Goal: Task Accomplishment & Management: Complete application form

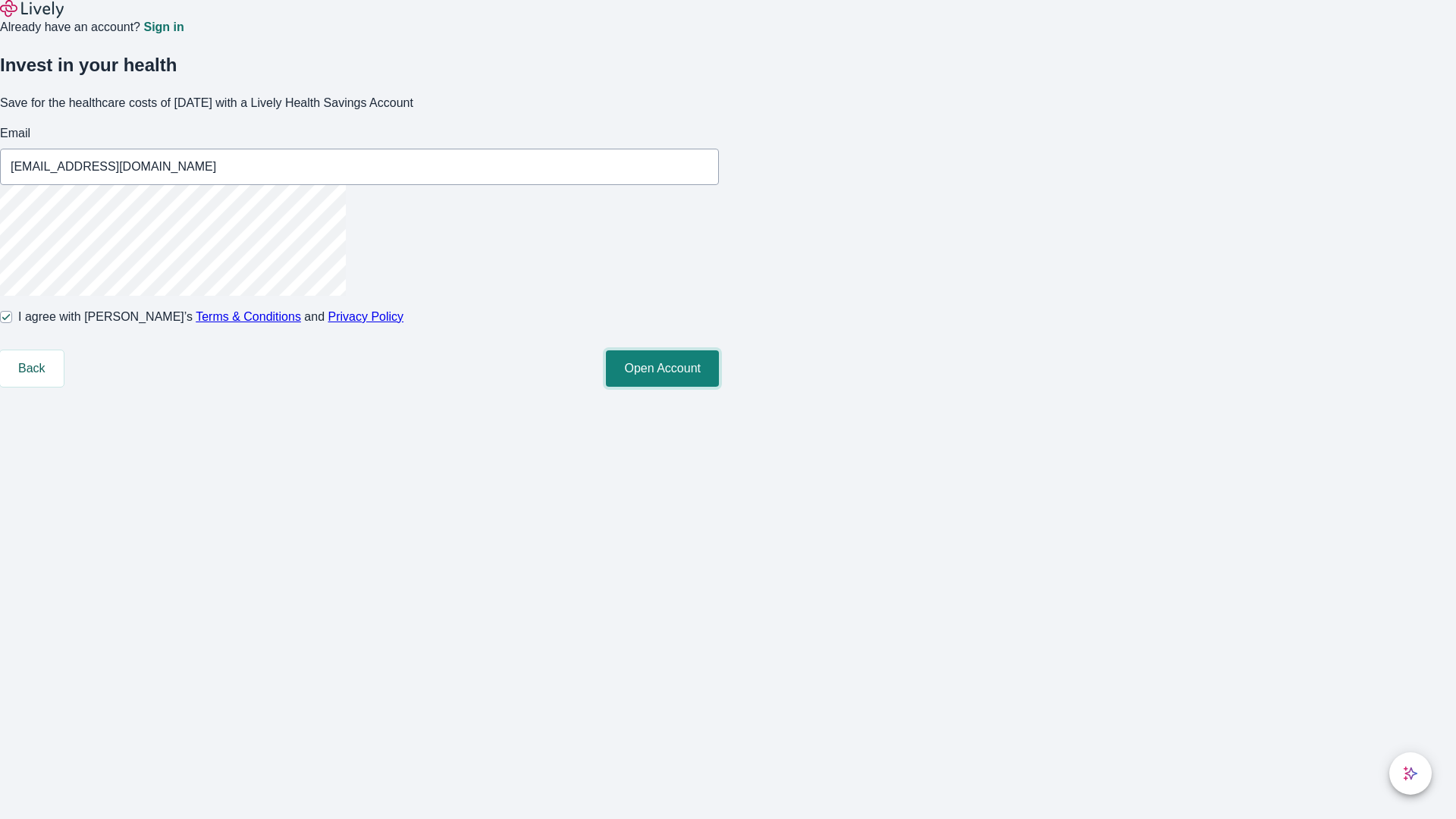
click at [719, 386] on button "Open Account" at bounding box center [662, 368] width 113 height 36
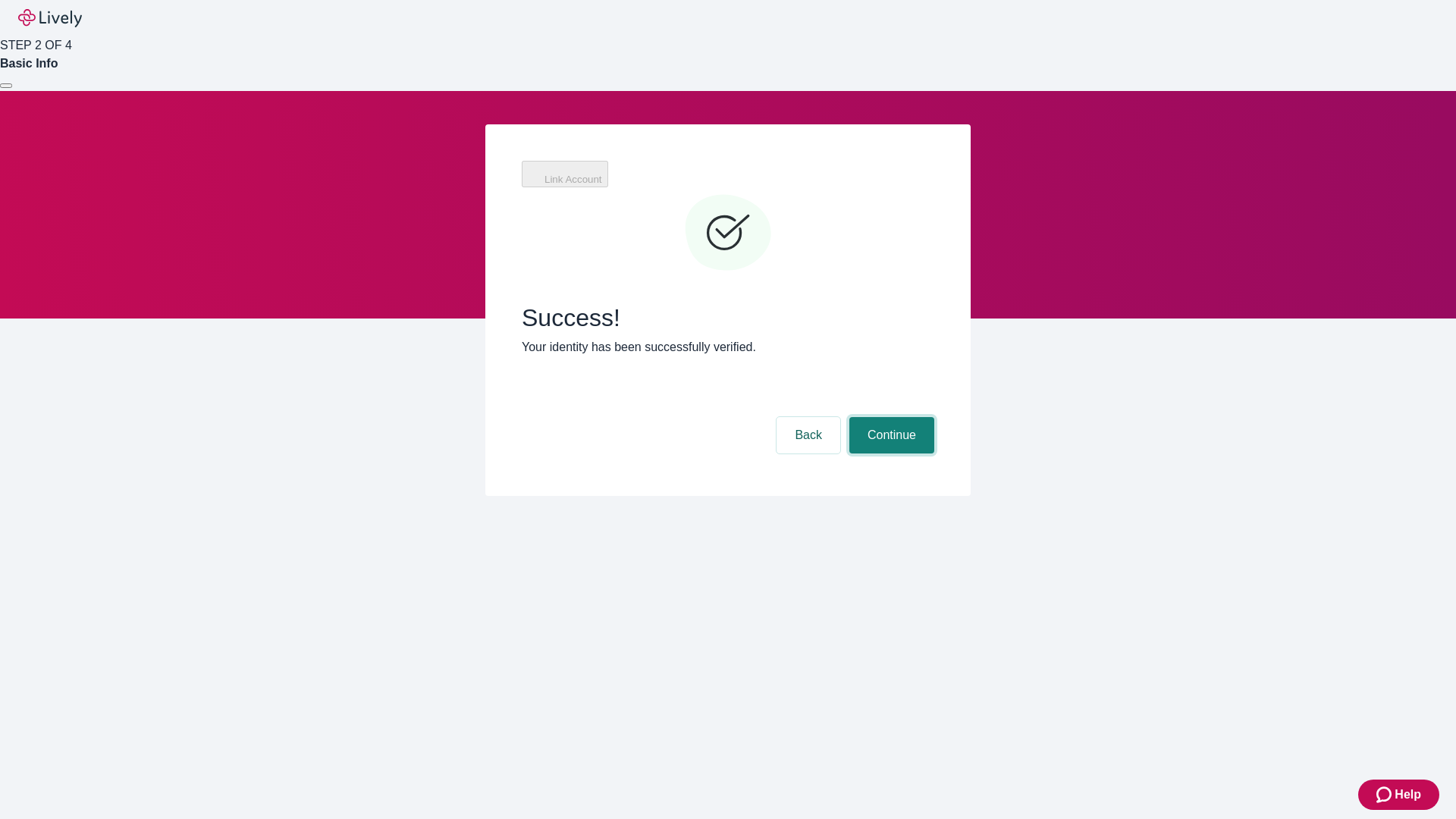
click at [889, 417] on button "Continue" at bounding box center [891, 435] width 85 height 36
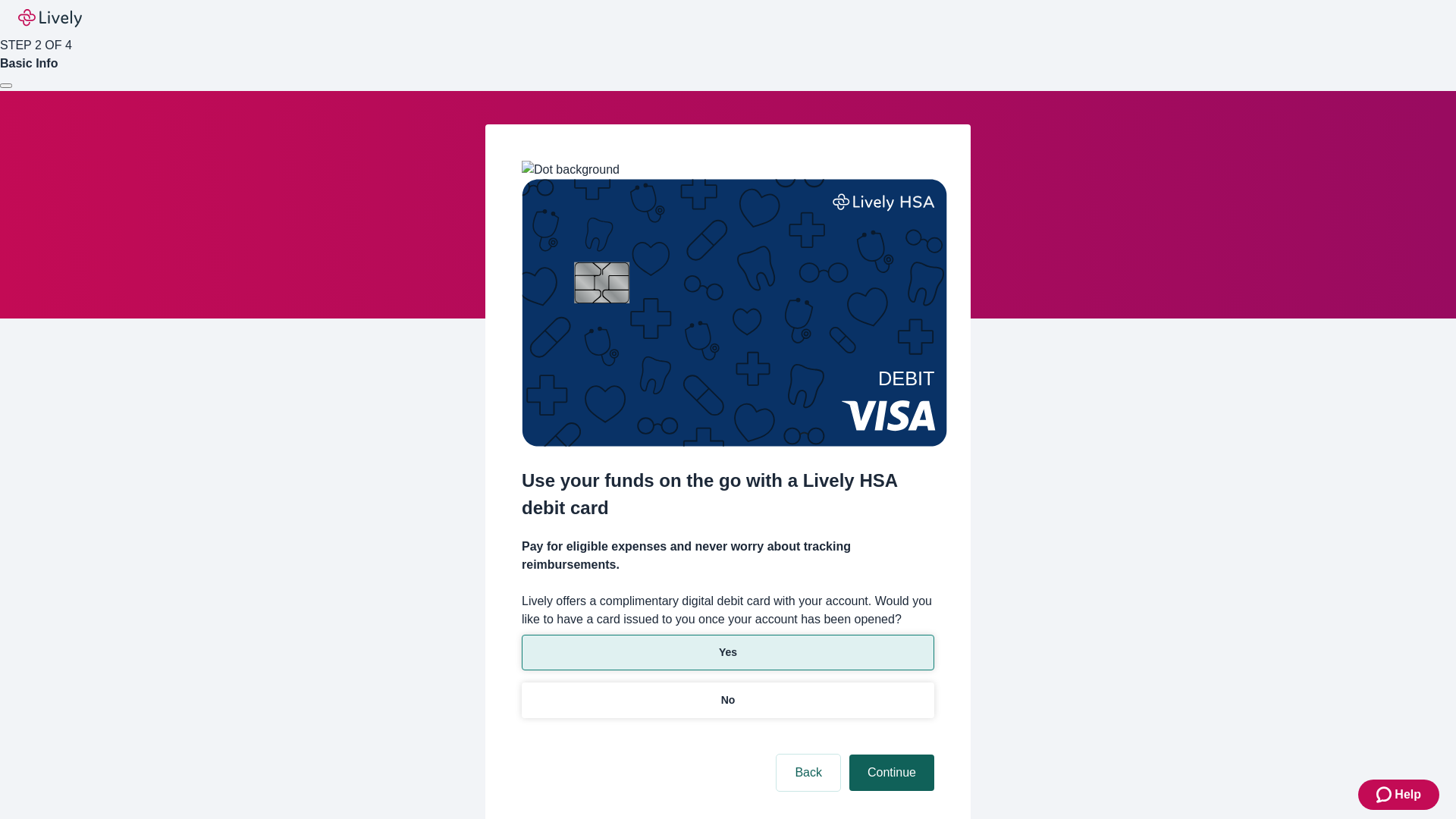
click at [727, 644] on p "Yes" at bounding box center [728, 651] width 19 height 16
click at [889, 754] on button "Continue" at bounding box center [891, 772] width 85 height 36
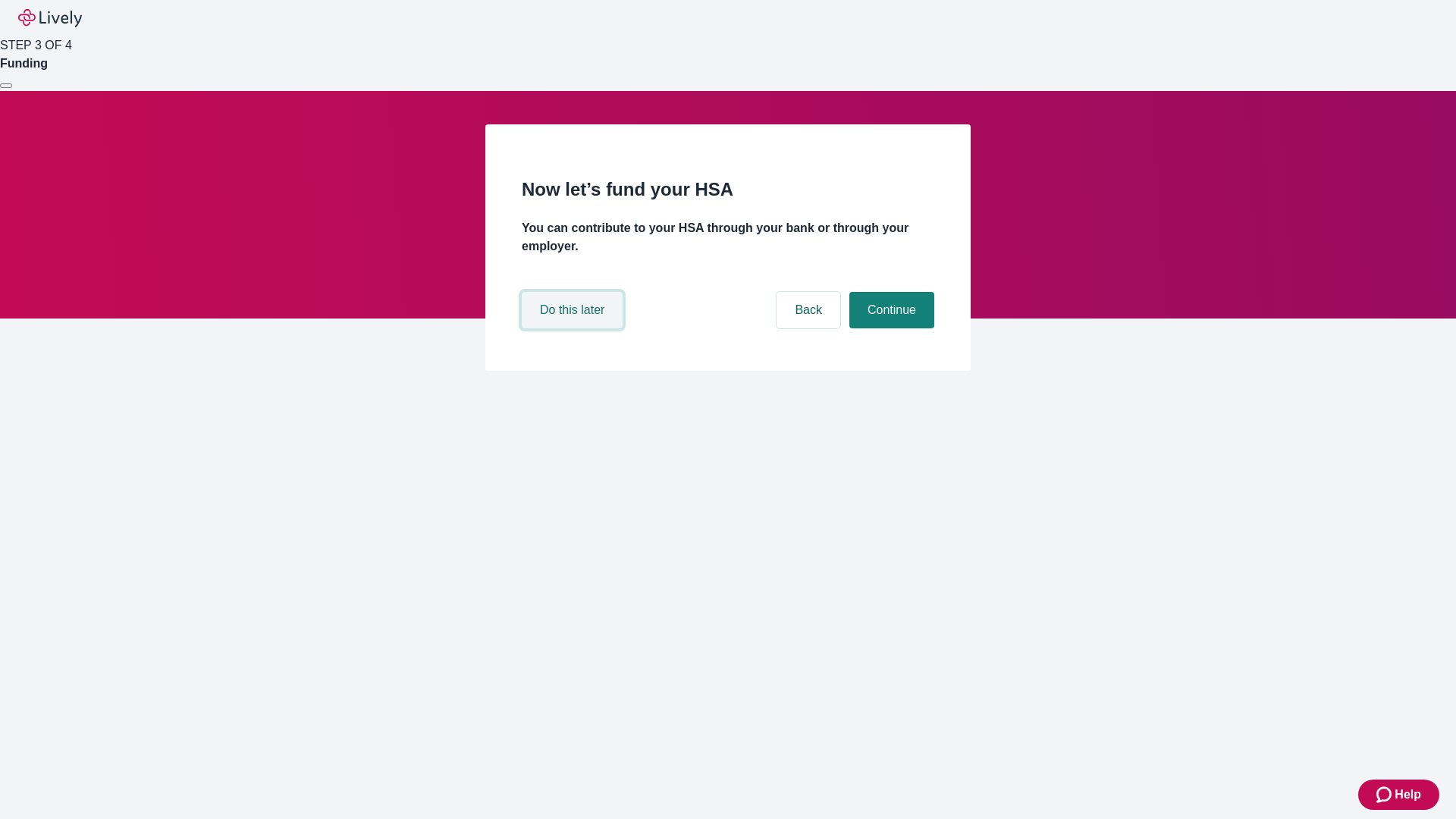
click at [574, 329] on button "Do this later" at bounding box center [572, 310] width 101 height 36
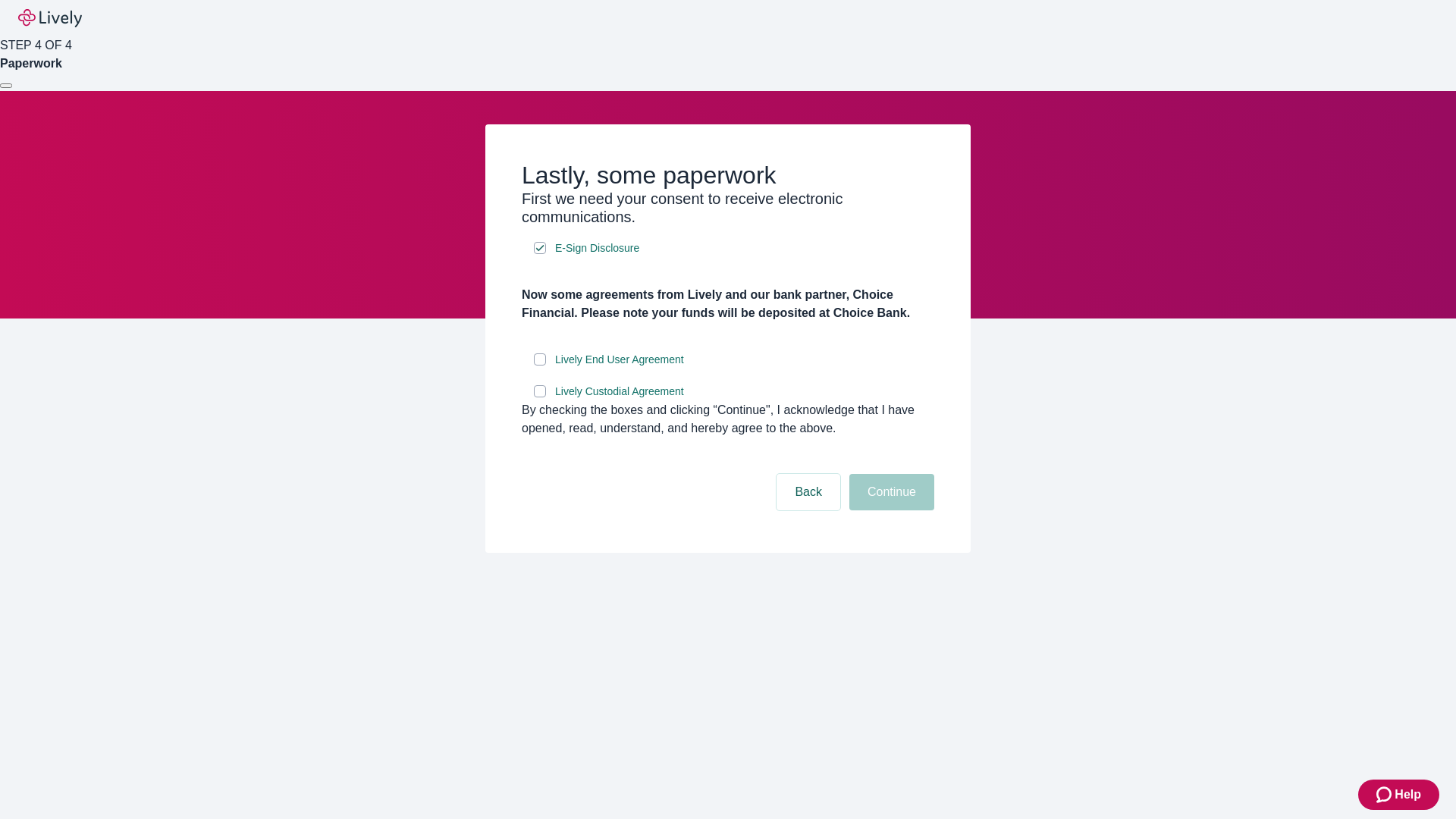
click at [540, 366] on input "Lively End User Agreement" at bounding box center [539, 359] width 12 height 12
checkbox input "true"
click at [540, 397] on input "Lively Custodial Agreement" at bounding box center [539, 391] width 12 height 12
checkbox input "true"
click at [889, 510] on button "Continue" at bounding box center [891, 491] width 85 height 36
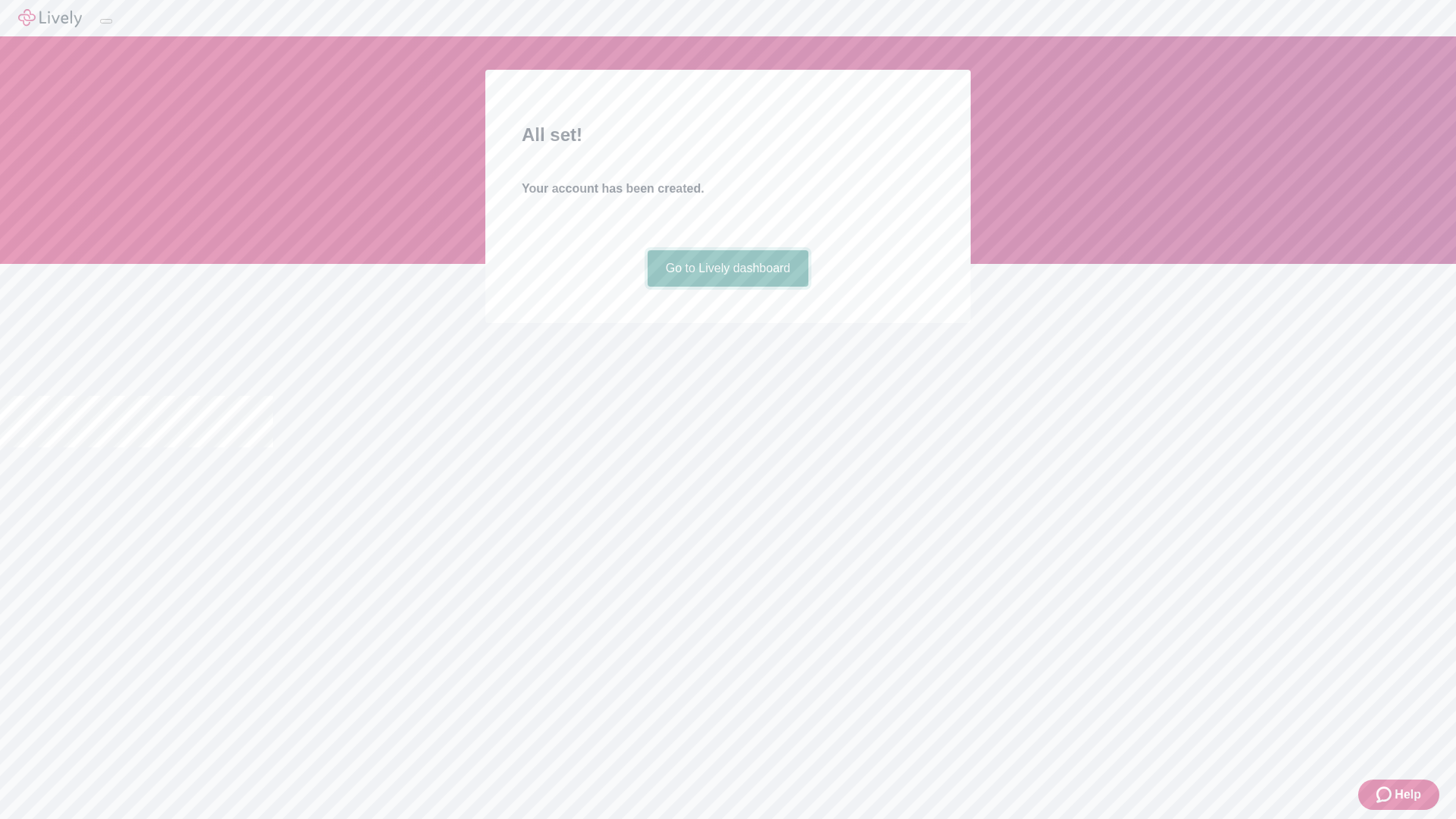
click at [727, 287] on link "Go to Lively dashboard" at bounding box center [728, 268] width 161 height 36
